Goal: Information Seeking & Learning: Learn about a topic

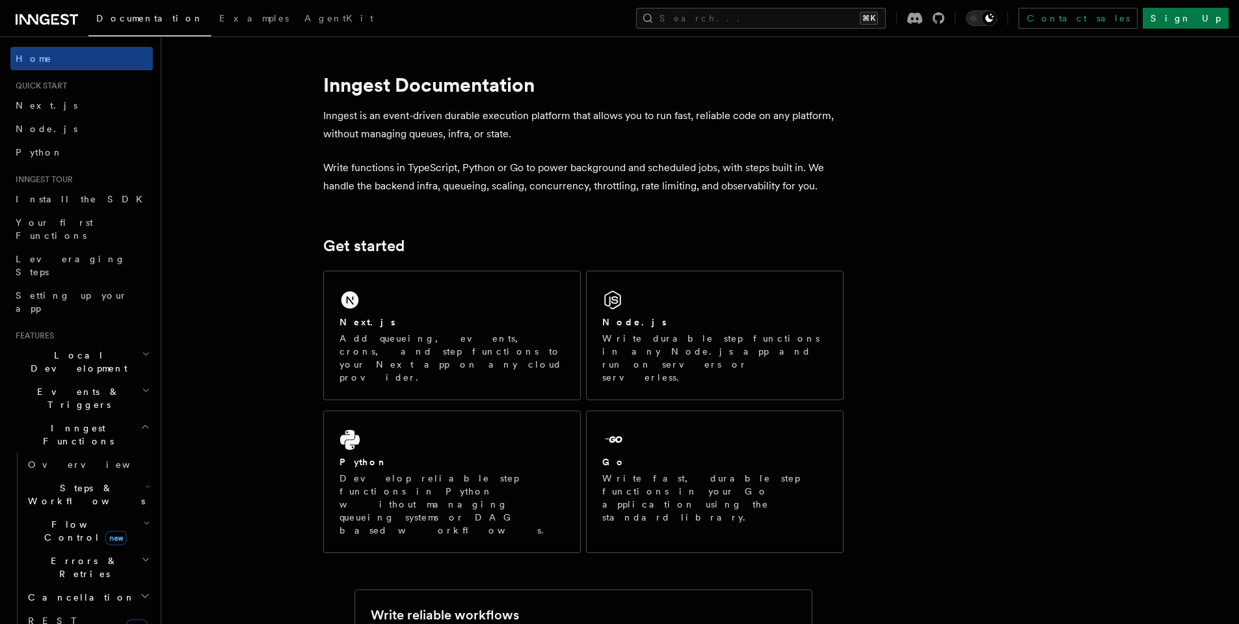
click at [44, 512] on h2 "Flow Control new" at bounding box center [88, 530] width 130 height 36
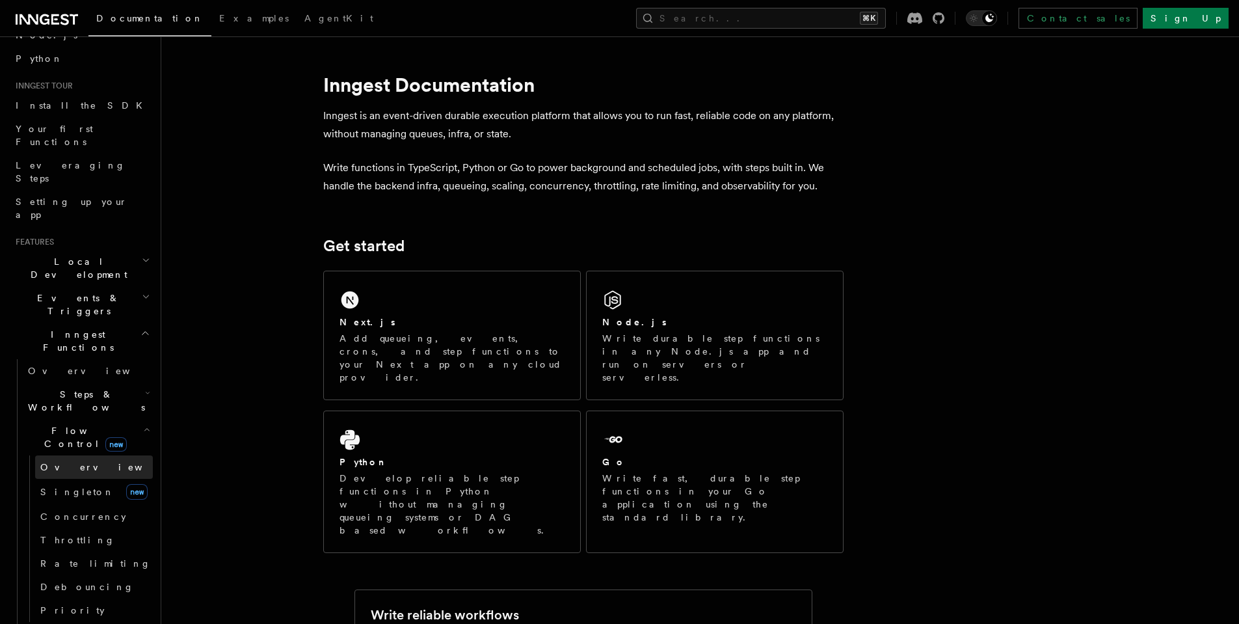
scroll to position [118, 0]
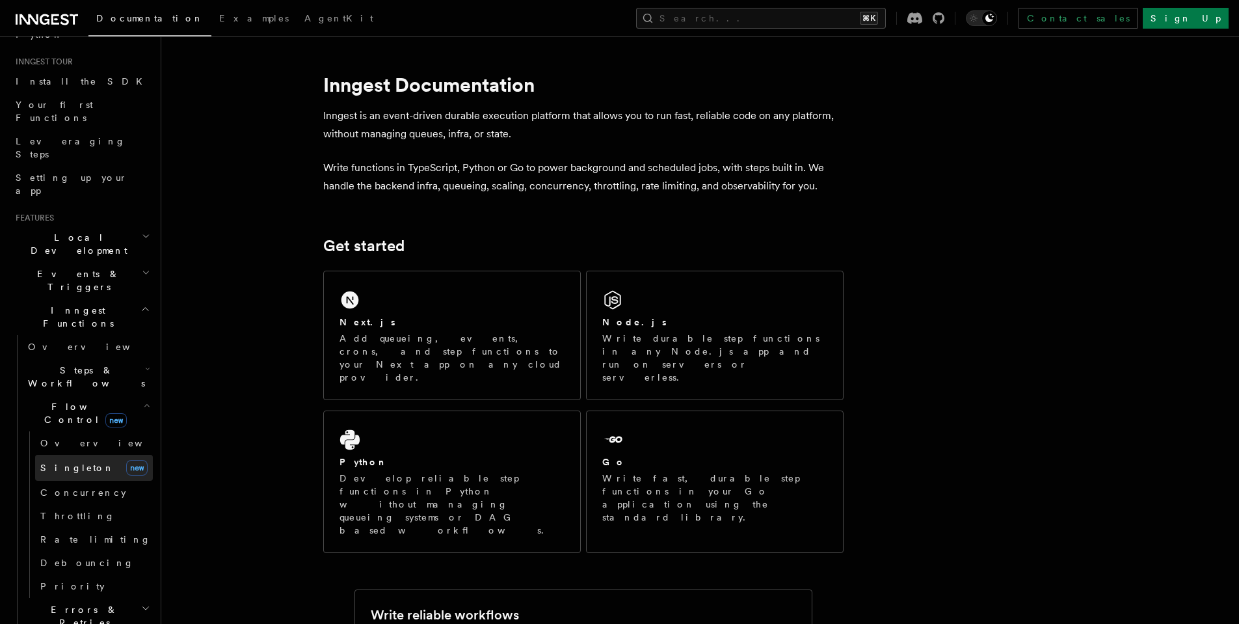
click at [73, 455] on link "Singleton new" at bounding box center [94, 468] width 118 height 26
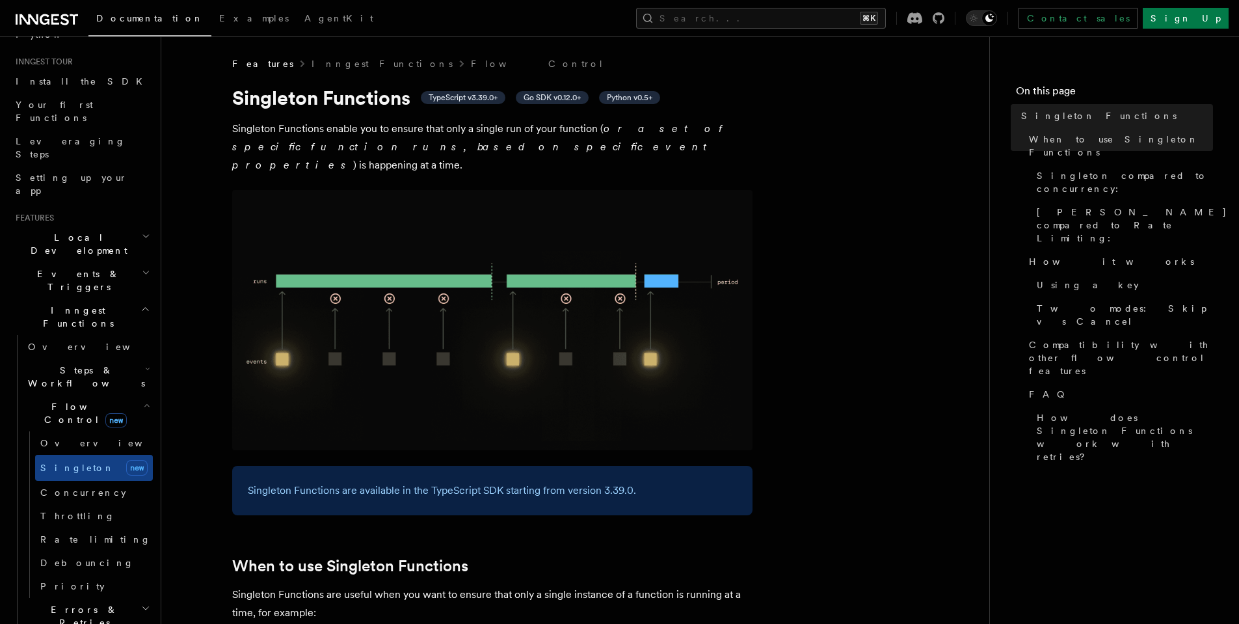
click at [404, 131] on p "[PERSON_NAME] Functions enable you to ensure that only a single run of your fun…" at bounding box center [492, 147] width 520 height 55
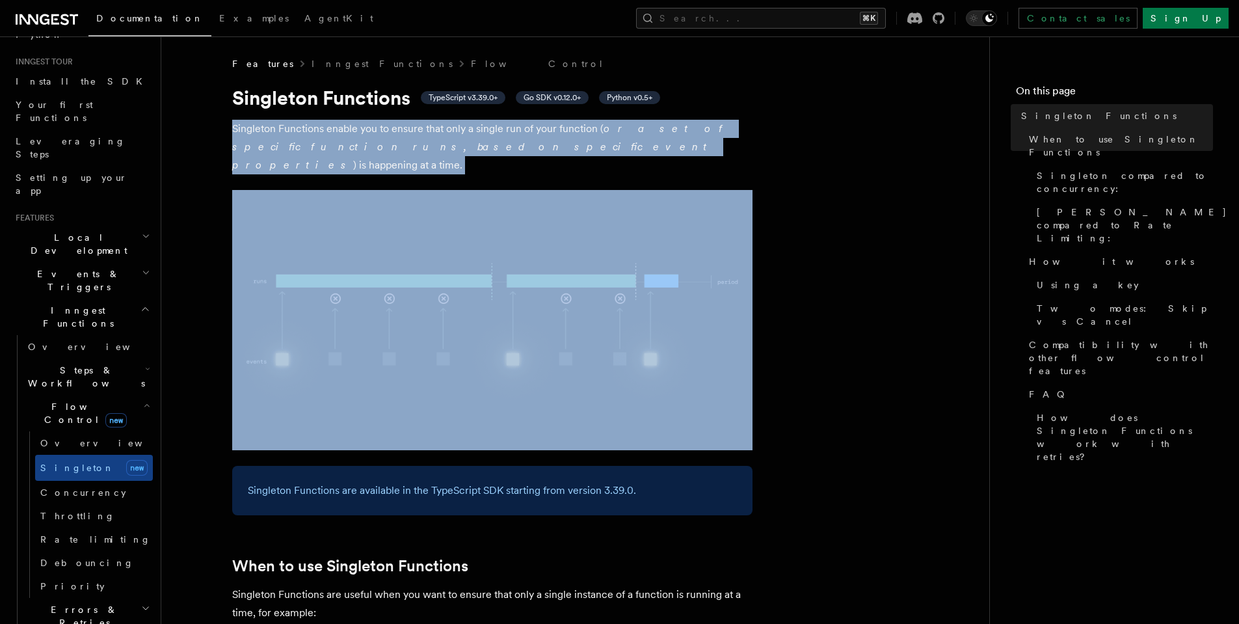
click at [404, 131] on p "[PERSON_NAME] Functions enable you to ensure that only a single run of your fun…" at bounding box center [492, 147] width 520 height 55
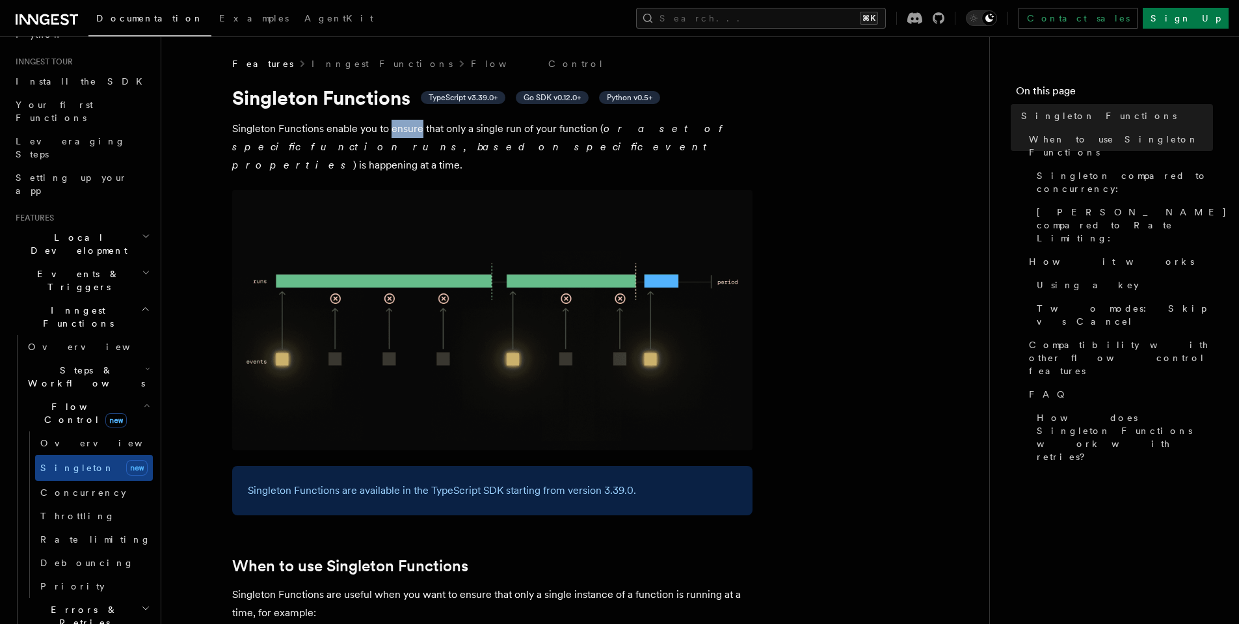
click at [404, 131] on p "[PERSON_NAME] Functions enable you to ensure that only a single run of your fun…" at bounding box center [492, 147] width 520 height 55
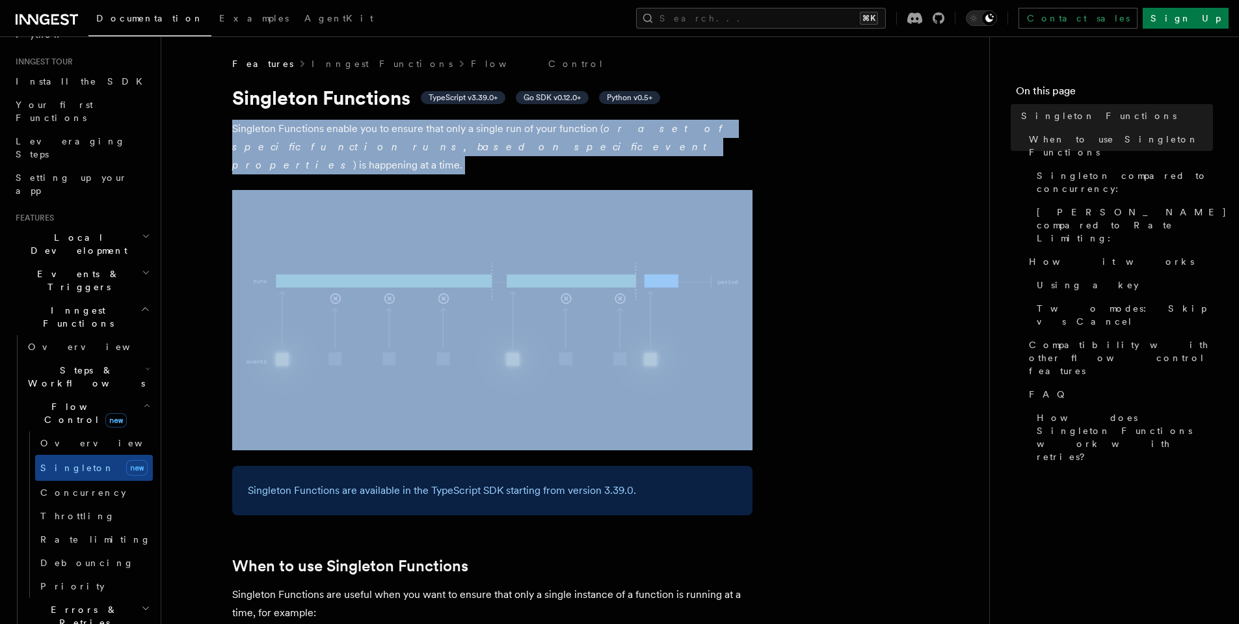
click at [404, 131] on p "[PERSON_NAME] Functions enable you to ensure that only a single run of your fun…" at bounding box center [492, 147] width 520 height 55
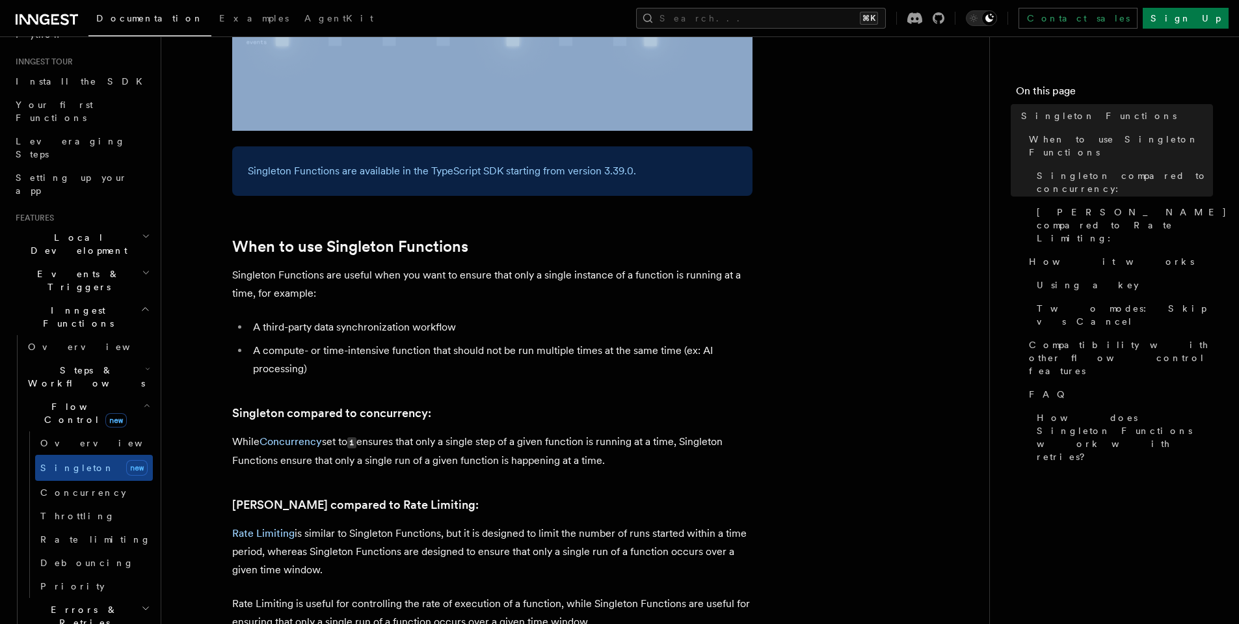
scroll to position [394, 0]
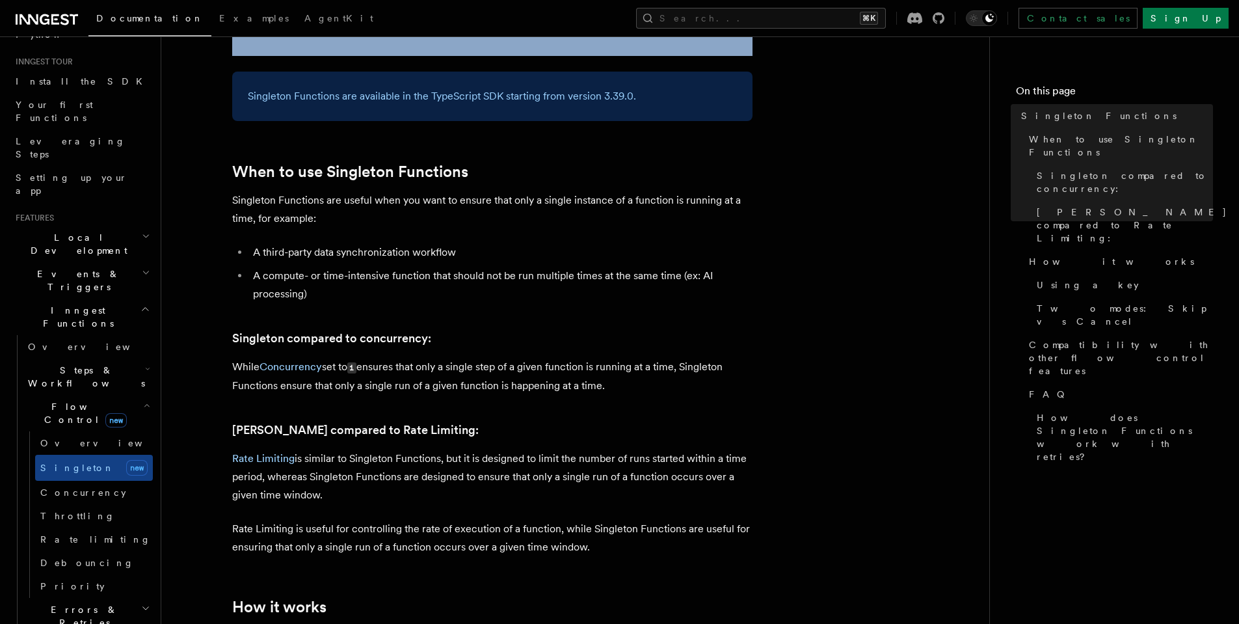
click at [60, 400] on span "Flow Control new" at bounding box center [83, 413] width 120 height 26
click at [61, 364] on span "Steps & Workflows" at bounding box center [84, 377] width 122 height 26
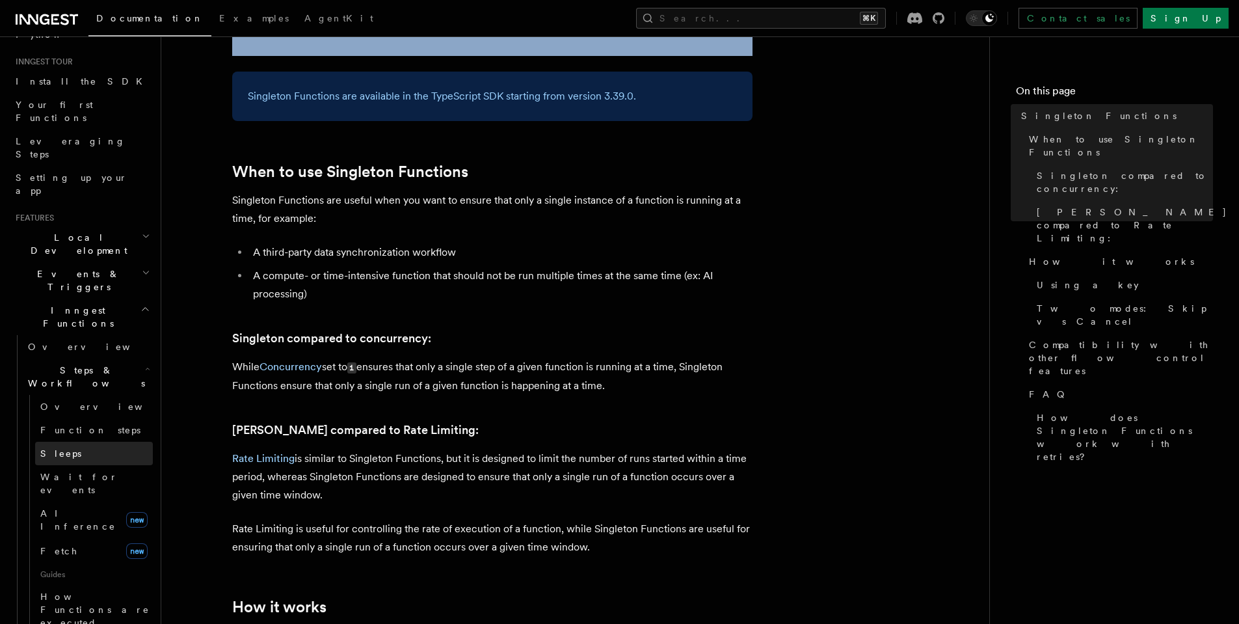
scroll to position [126, 0]
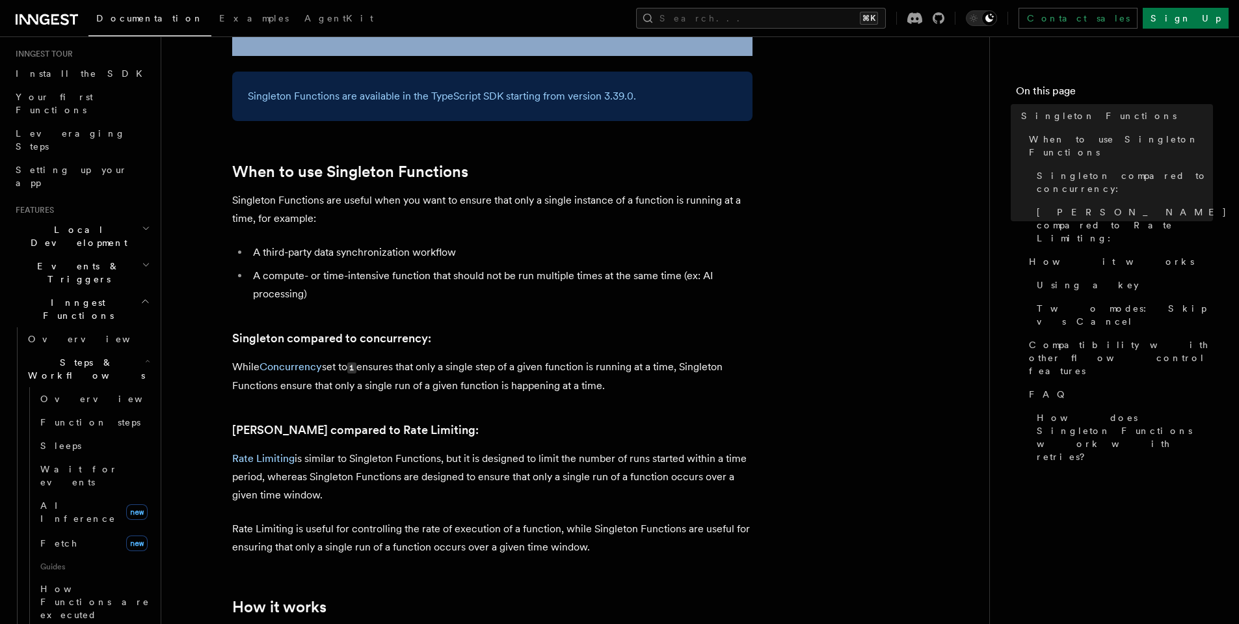
click at [78, 356] on span "Steps & Workflows" at bounding box center [84, 369] width 122 height 26
click at [76, 387] on h2 "Flow Control new" at bounding box center [88, 405] width 130 height 36
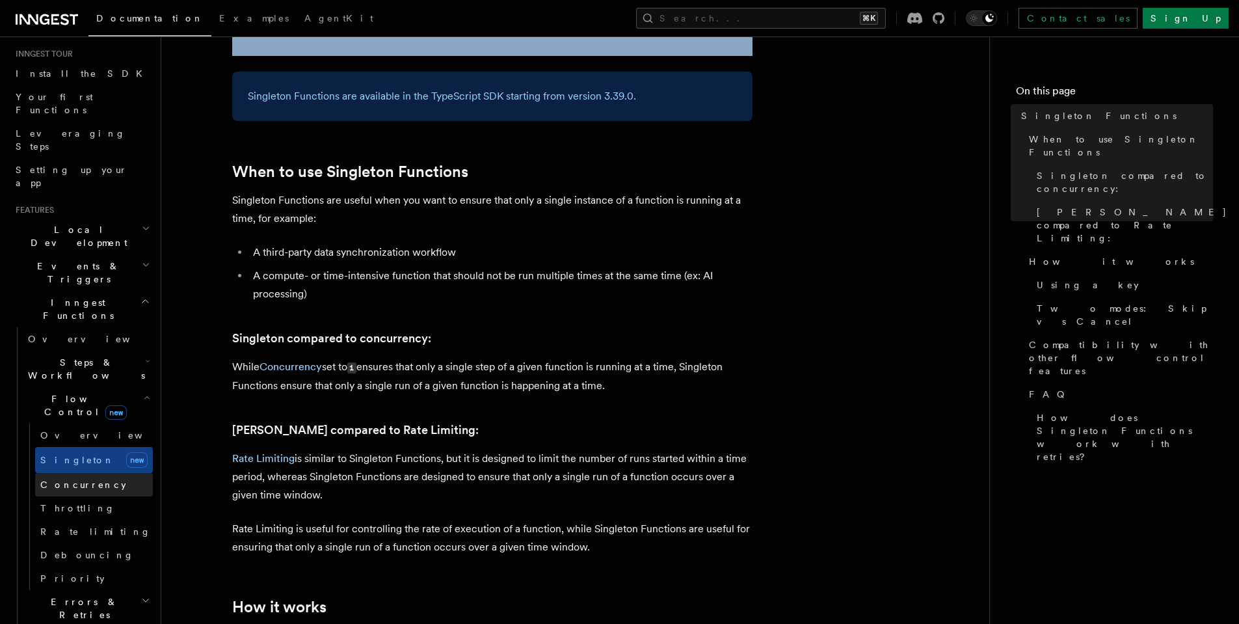
click at [62, 479] on span "Concurrency" at bounding box center [83, 484] width 86 height 10
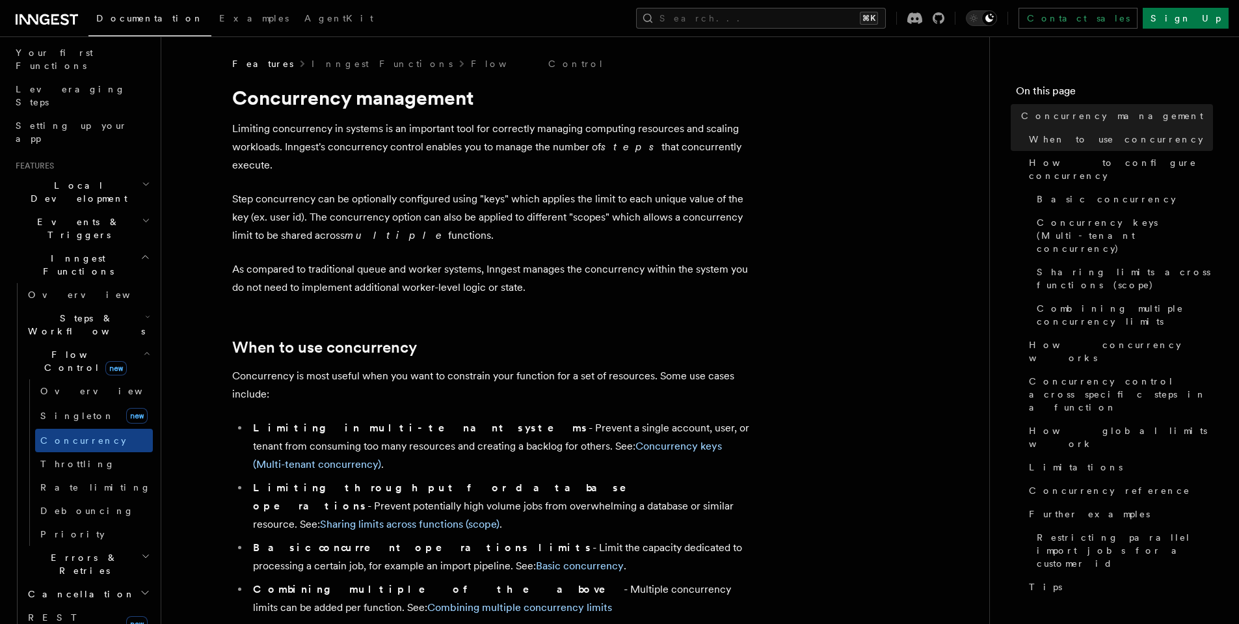
scroll to position [170, 0]
click at [778, 10] on button "Search... ⌘K" at bounding box center [761, 18] width 250 height 21
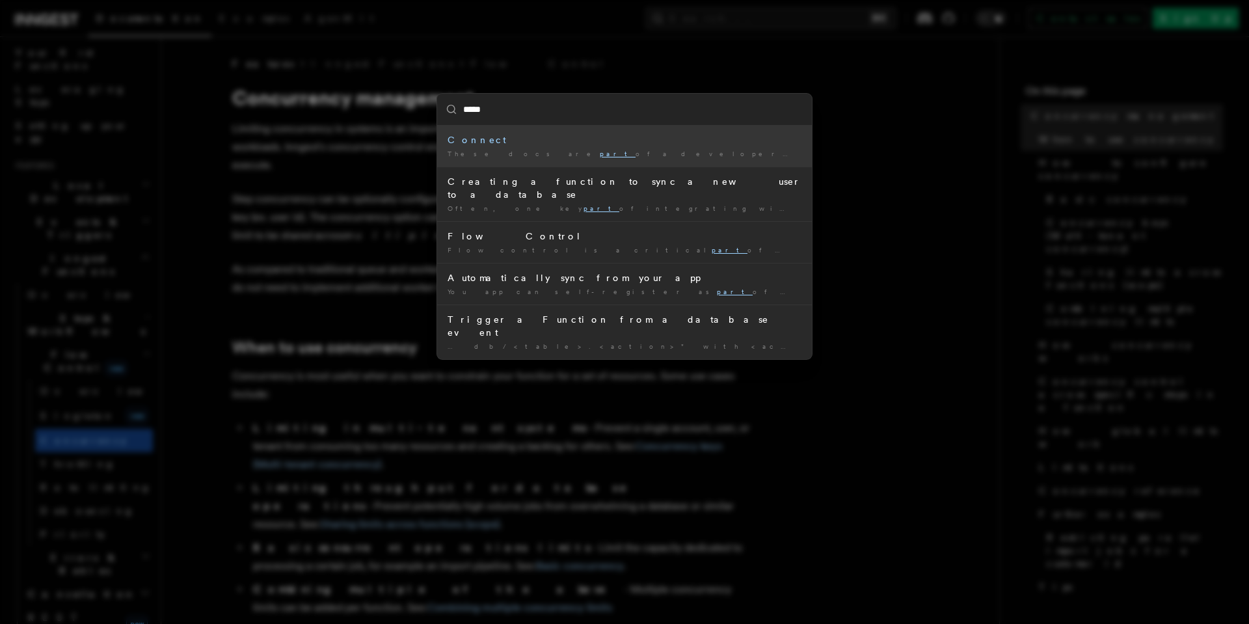
type input "****"
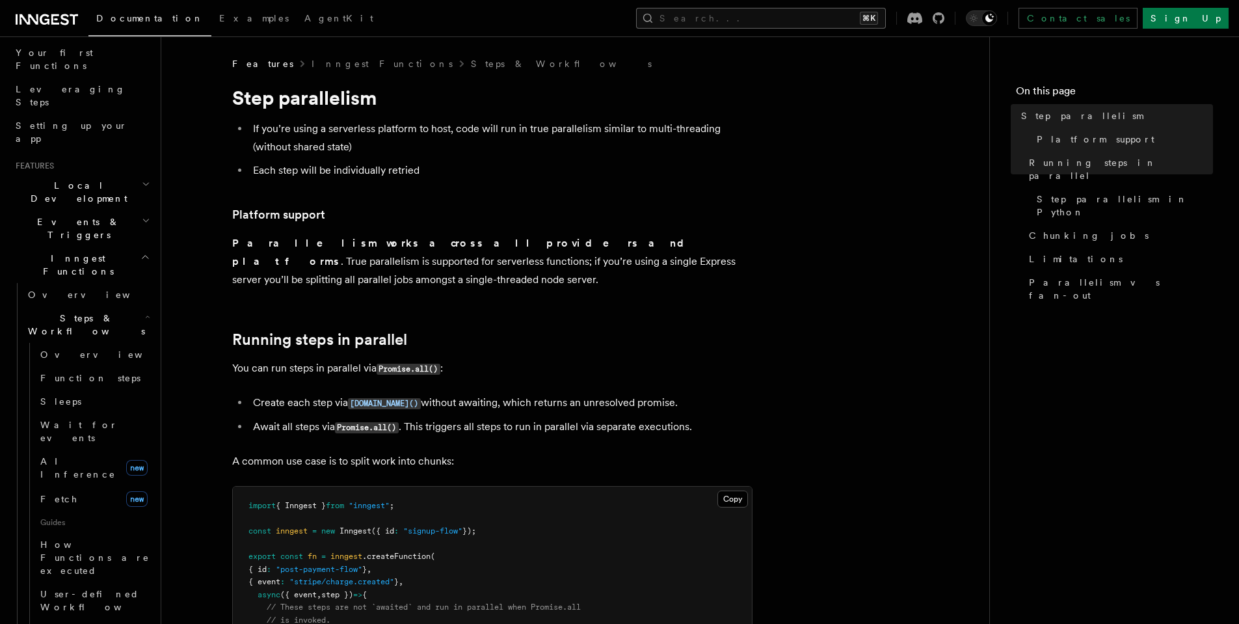
click at [743, 18] on button "Search... ⌘K" at bounding box center [761, 18] width 250 height 21
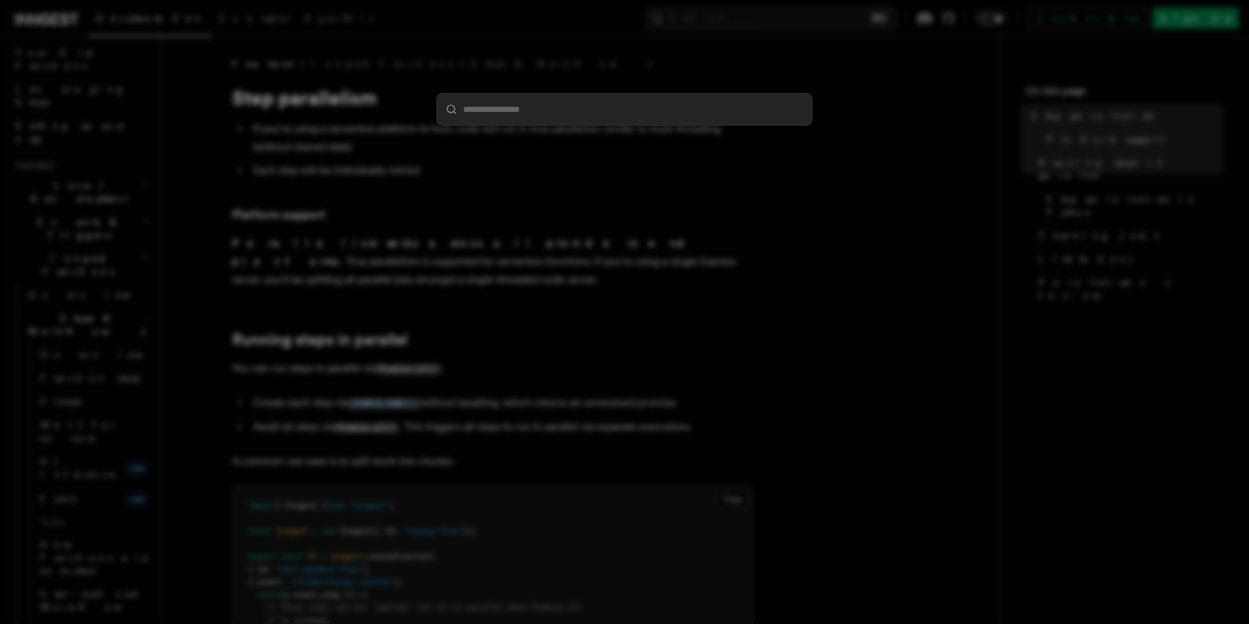
click at [603, 44] on div at bounding box center [624, 312] width 1249 height 624
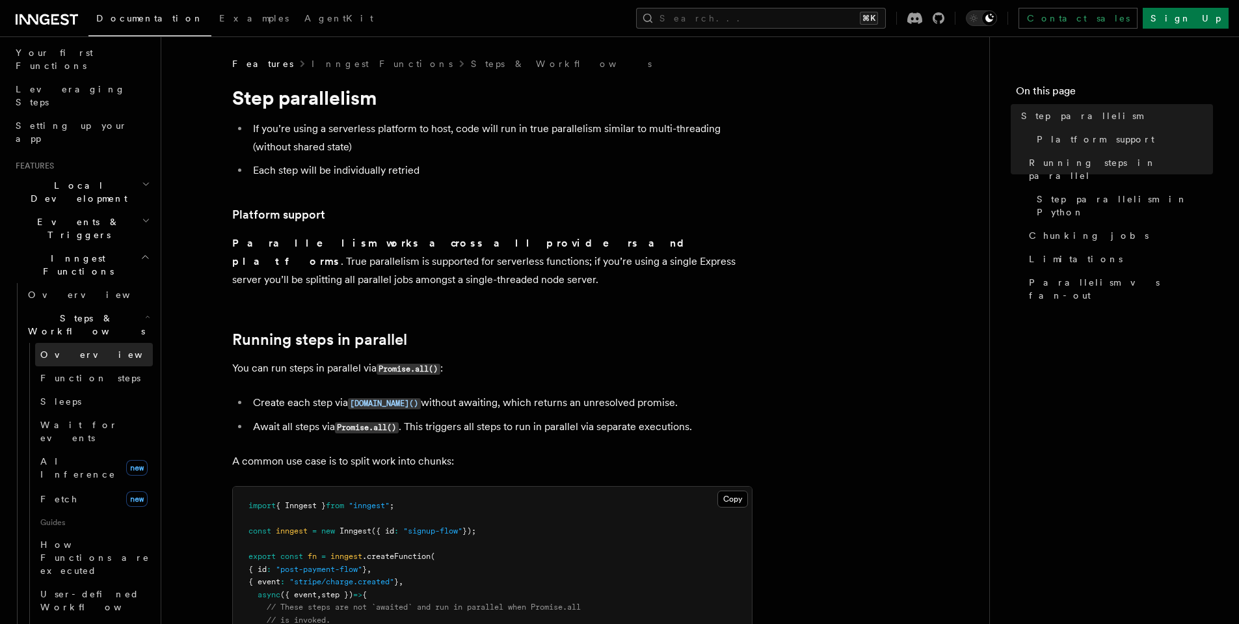
click at [70, 349] on span "Overview" at bounding box center [107, 354] width 134 height 10
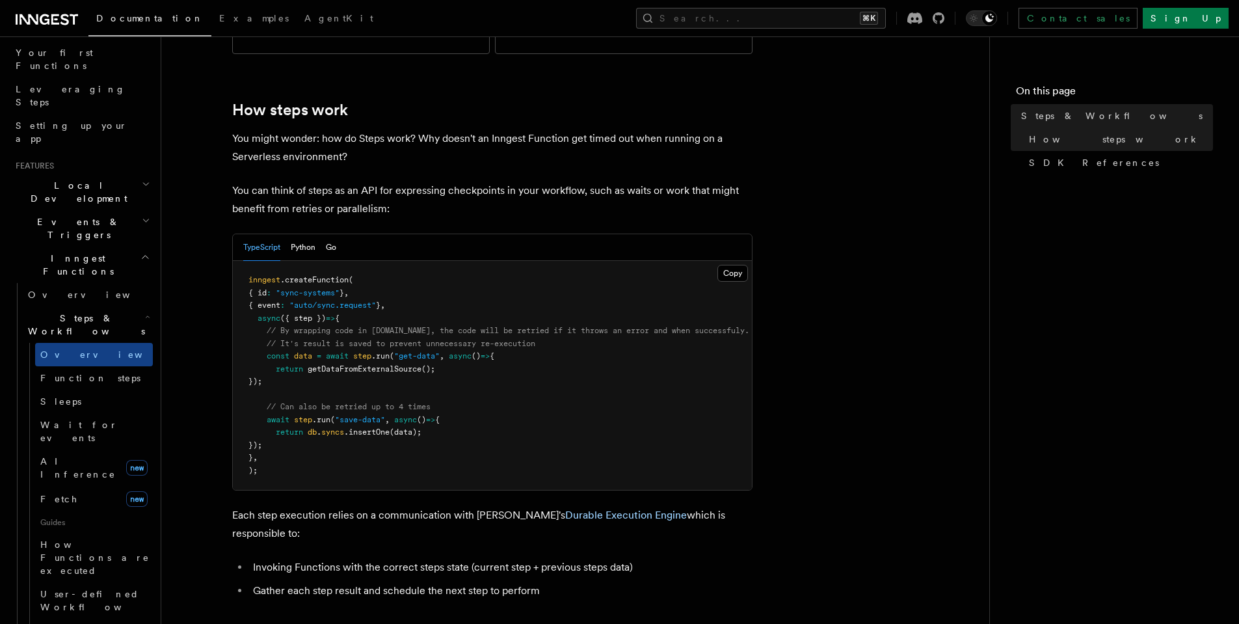
scroll to position [519, 0]
